Goal: Transaction & Acquisition: Book appointment/travel/reservation

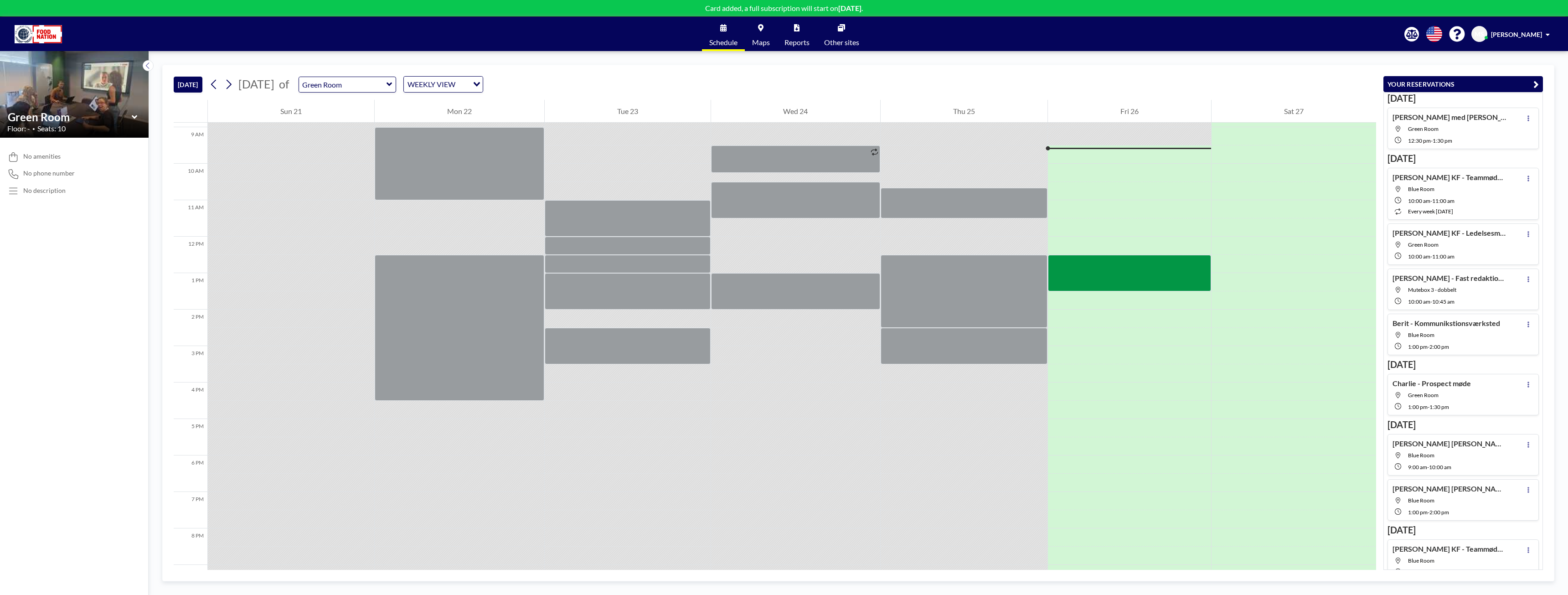
scroll to position [328, 0]
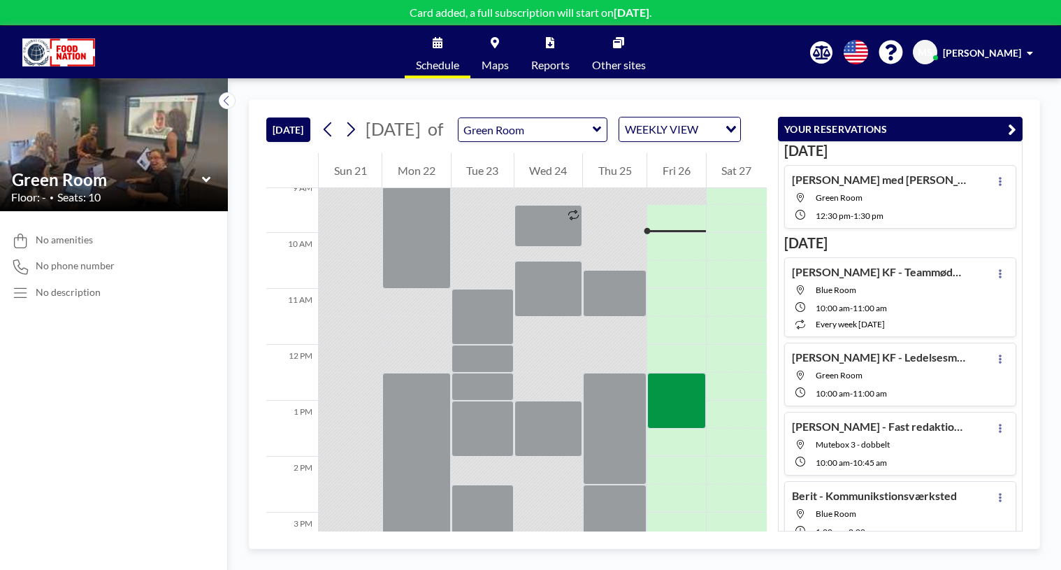
scroll to position [503, 0]
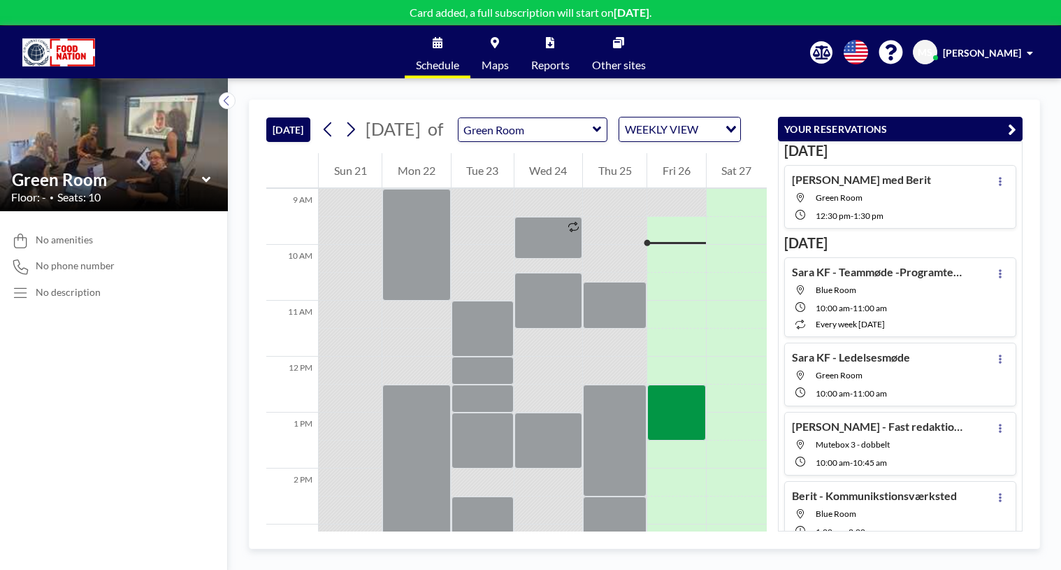
scroll to position [503, 0]
drag, startPoint x: 678, startPoint y: 266, endPoint x: 677, endPoint y: 287, distance: 20.3
click at [677, 272] on div at bounding box center [676, 258] width 58 height 28
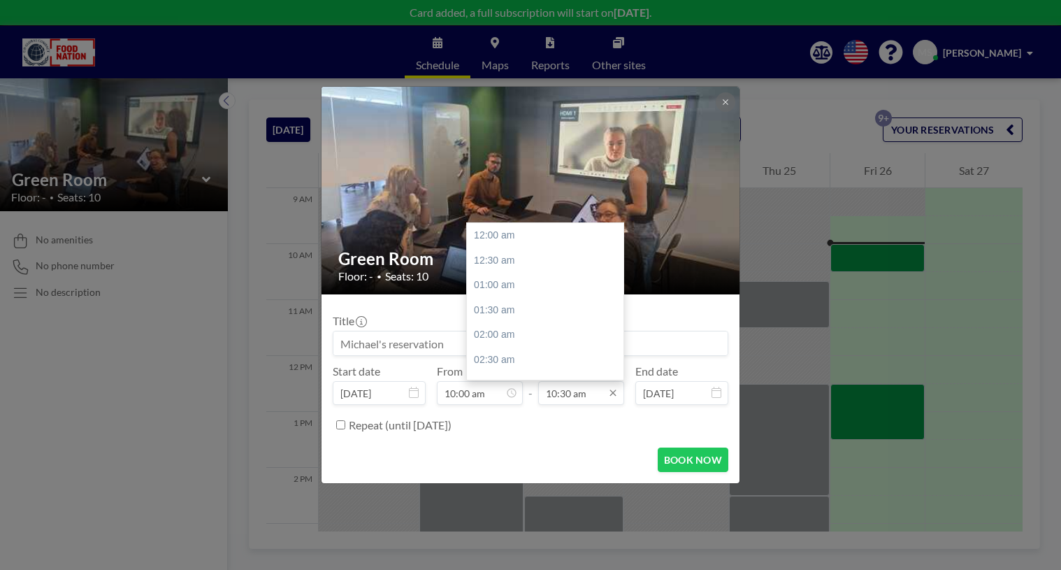
scroll to position [522, 0]
click at [554, 393] on input "10:30 am" at bounding box center [581, 393] width 86 height 24
type input "11:00 am"
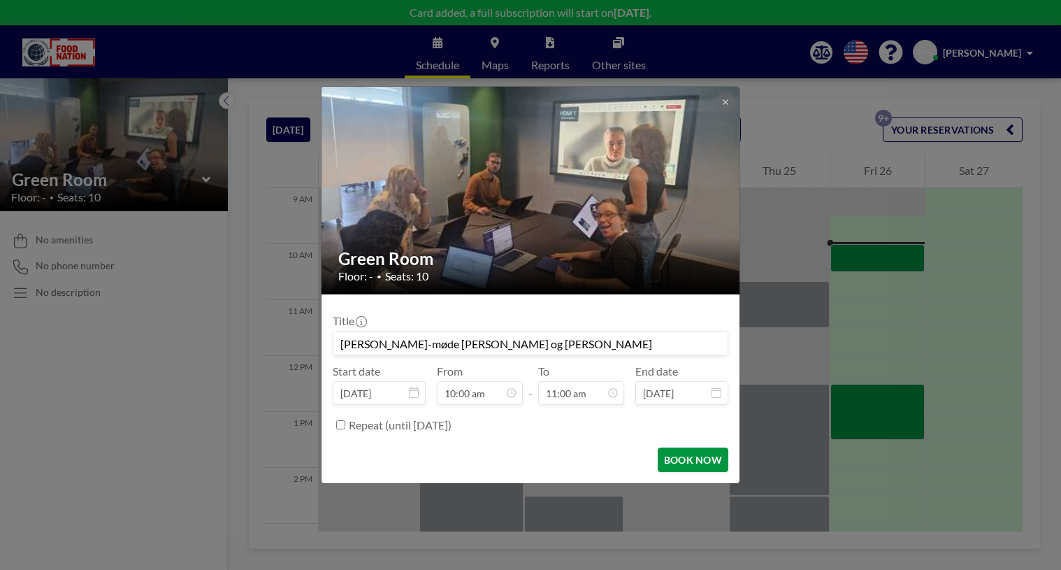
type input "Charlie SMV-møde Matilde og Michael"
click at [686, 454] on button "BOOK NOW" at bounding box center [693, 459] width 71 height 24
